Goal: Task Accomplishment & Management: Manage account settings

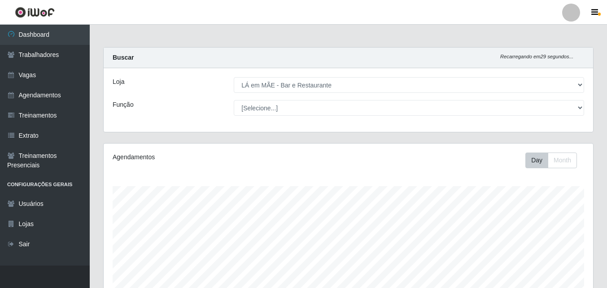
select select "265"
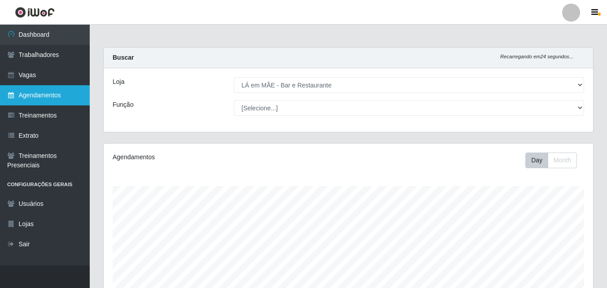
click at [34, 94] on link "Agendamentos" at bounding box center [45, 95] width 90 height 20
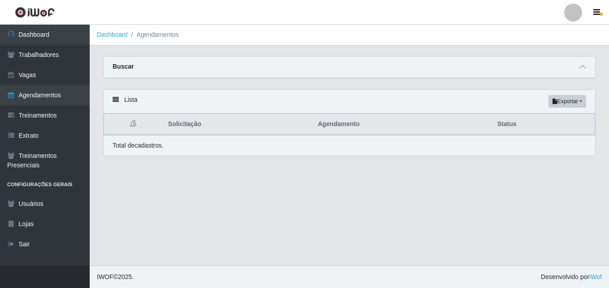
click at [207, 238] on main "Dashboard Agendamentos Carregando... Buscar Início em [GEOGRAPHIC_DATA] em Stat…" at bounding box center [349, 145] width 519 height 241
click at [228, 207] on main "Dashboard Agendamentos Carregando... Buscar Início em [GEOGRAPHIC_DATA] em Stat…" at bounding box center [349, 145] width 519 height 241
click at [210, 231] on main "Dashboard Agendamentos Carregando... Buscar Início em [GEOGRAPHIC_DATA] em Stat…" at bounding box center [349, 145] width 519 height 241
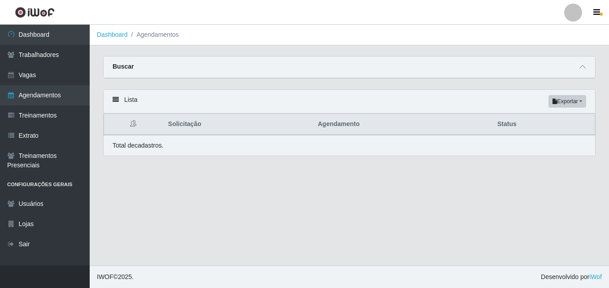
click at [210, 231] on main "Dashboard Agendamentos Carregando... Buscar Início em [GEOGRAPHIC_DATA] em Stat…" at bounding box center [349, 145] width 519 height 241
drag, startPoint x: 210, startPoint y: 231, endPoint x: 165, endPoint y: 236, distance: 45.1
click at [165, 236] on main "Dashboard Agendamentos Carregando... Buscar Início em [GEOGRAPHIC_DATA] em Stat…" at bounding box center [349, 145] width 519 height 241
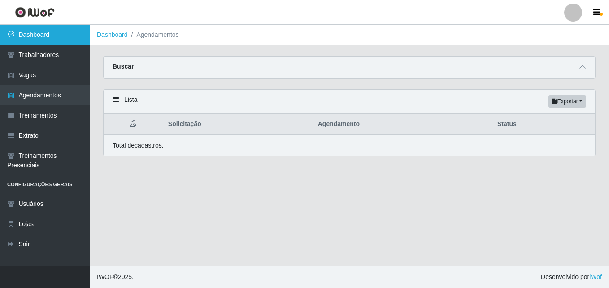
click at [44, 32] on link "Dashboard" at bounding box center [45, 35] width 90 height 20
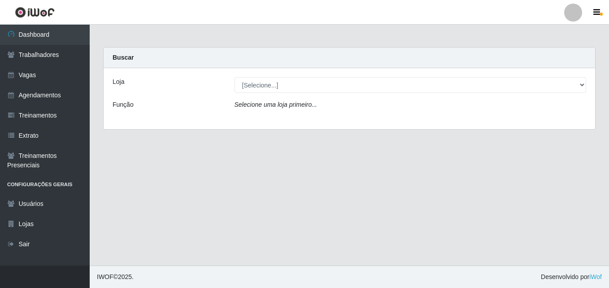
click at [257, 86] on select "[Selecione...] LÁ em MÃE - Bar e Restaurante" at bounding box center [410, 85] width 352 height 16
select select "265"
click at [234, 77] on select "[Selecione...] LÁ em MÃE - Bar e Restaurante" at bounding box center [410, 85] width 352 height 16
